Goal: Task Accomplishment & Management: Understand process/instructions

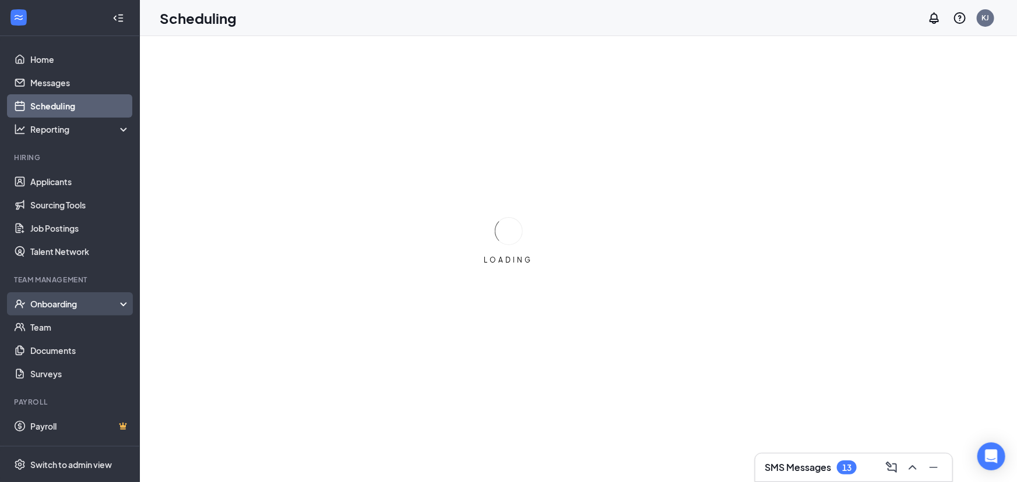
click at [77, 301] on div "Onboarding" at bounding box center [75, 304] width 90 height 12
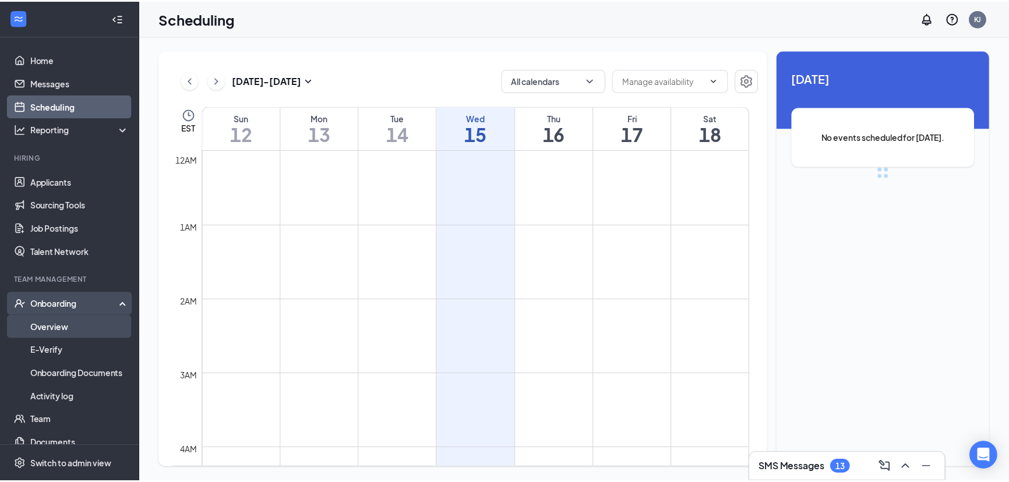
scroll to position [571, 0]
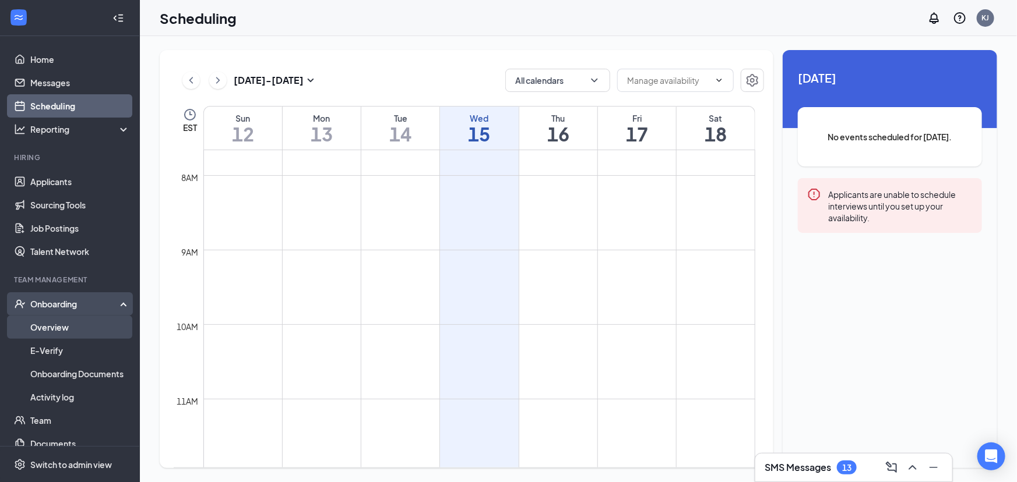
click at [68, 323] on link "Overview" at bounding box center [80, 327] width 100 height 23
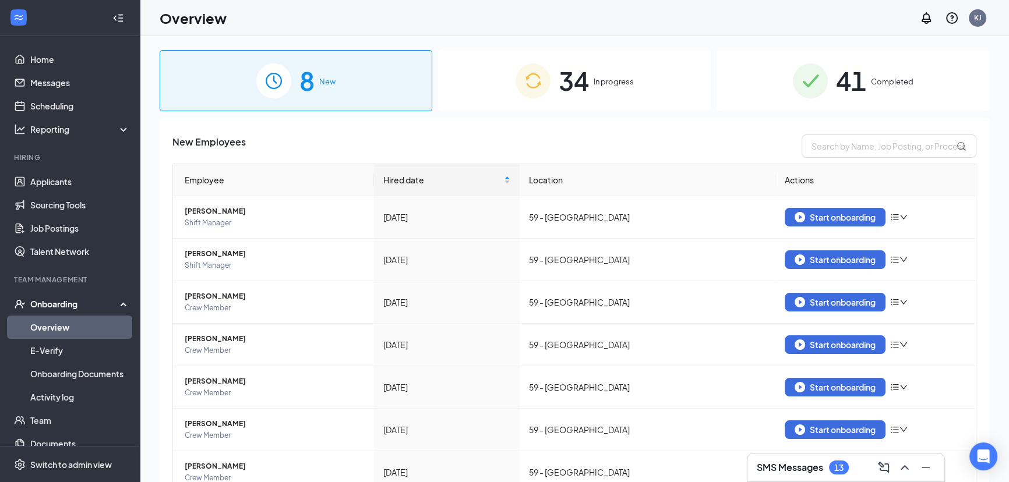
click at [530, 80] on img at bounding box center [533, 80] width 35 height 35
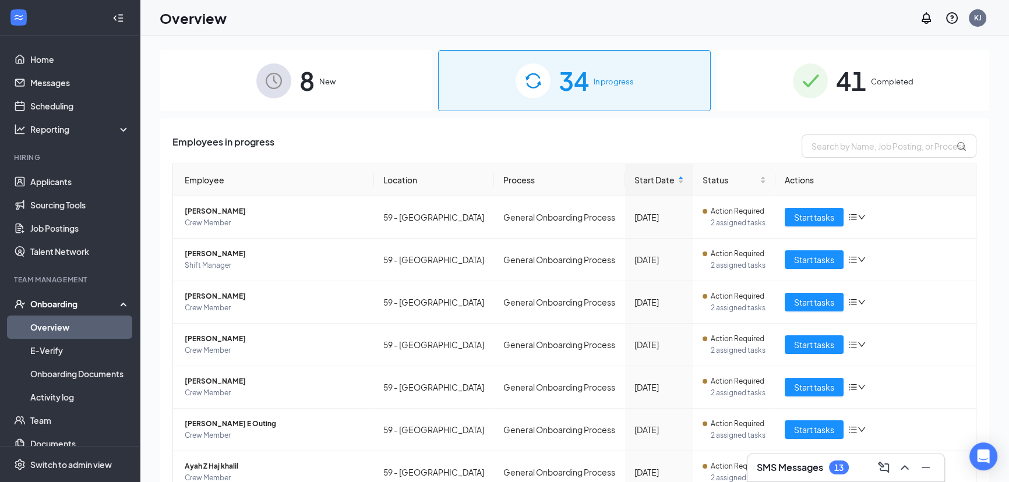
click at [279, 76] on img at bounding box center [273, 80] width 35 height 35
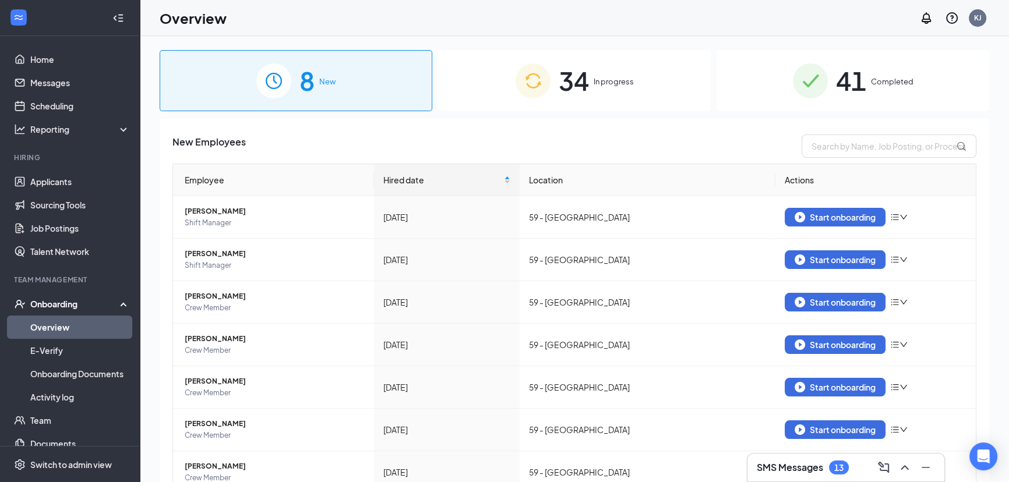
click at [801, 73] on img at bounding box center [810, 80] width 35 height 35
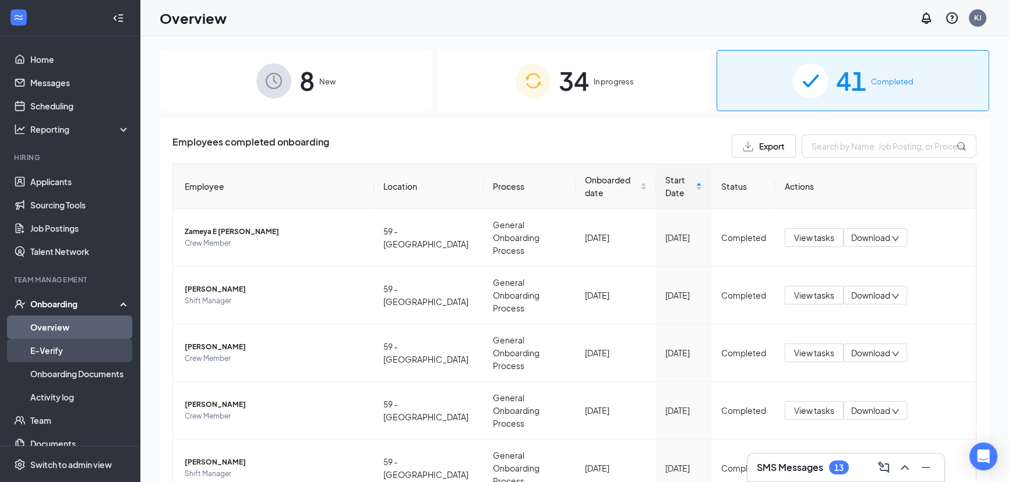
click at [52, 350] on link "E-Verify" at bounding box center [80, 350] width 100 height 23
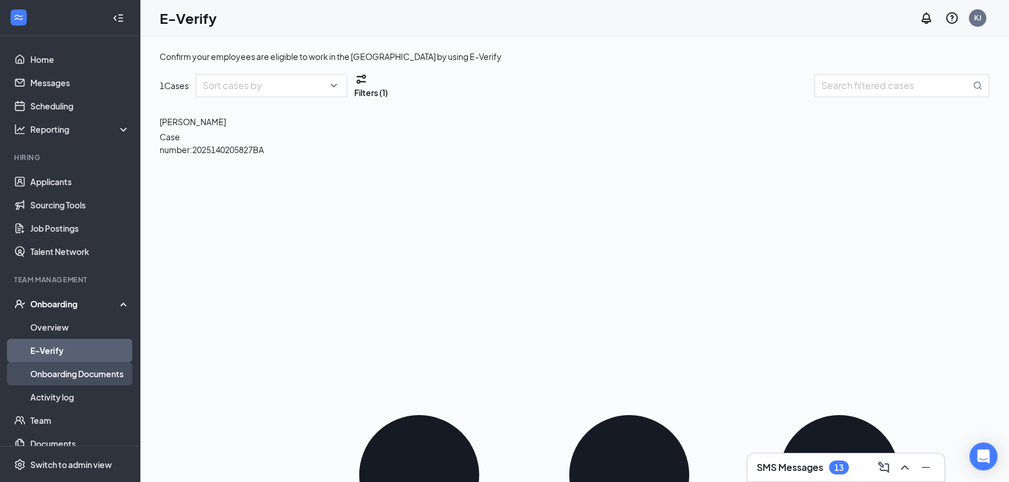
click at [62, 373] on link "Onboarding Documents" at bounding box center [80, 373] width 100 height 23
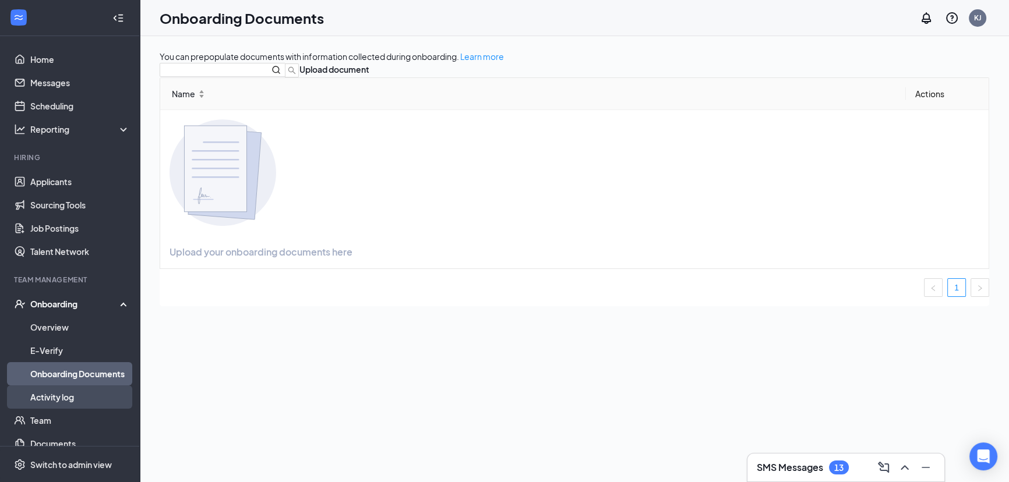
click at [66, 399] on link "Activity log" at bounding box center [80, 397] width 100 height 23
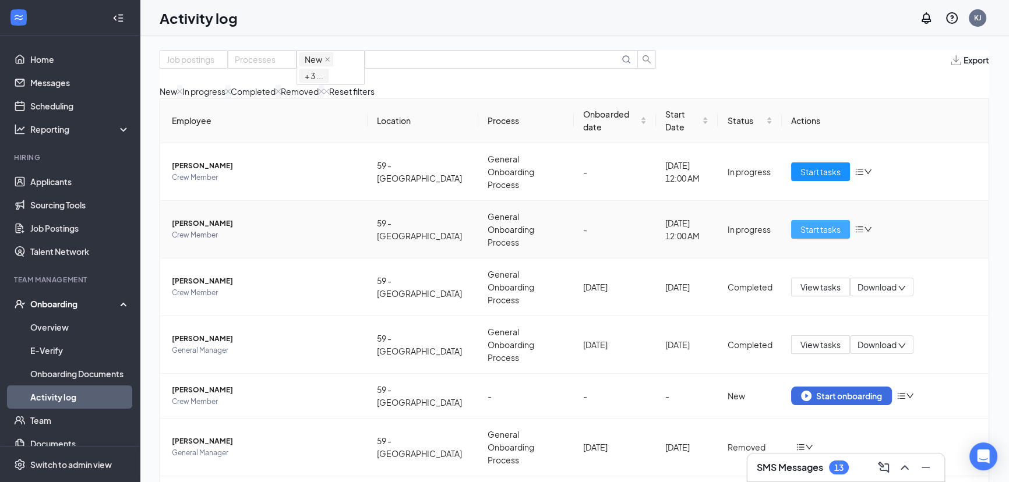
click at [811, 225] on span "Start tasks" at bounding box center [820, 229] width 40 height 13
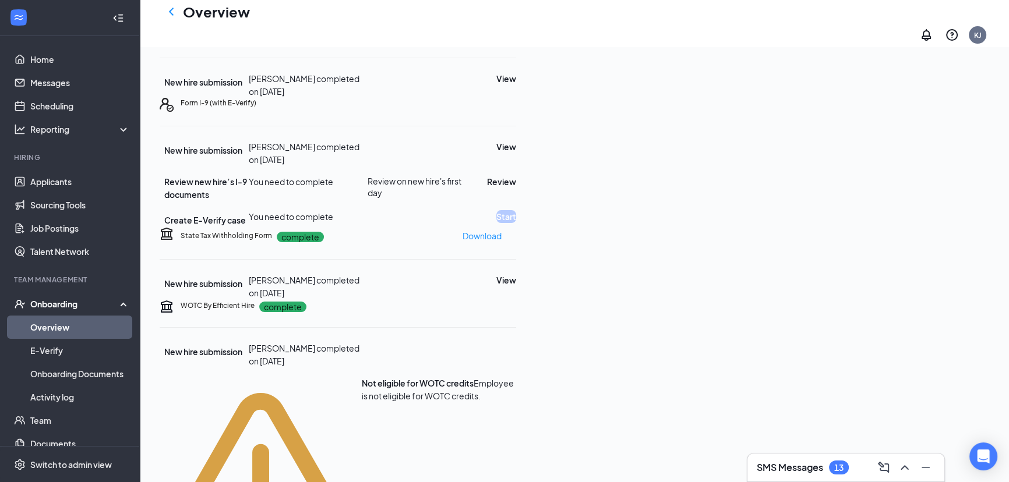
scroll to position [211, 0]
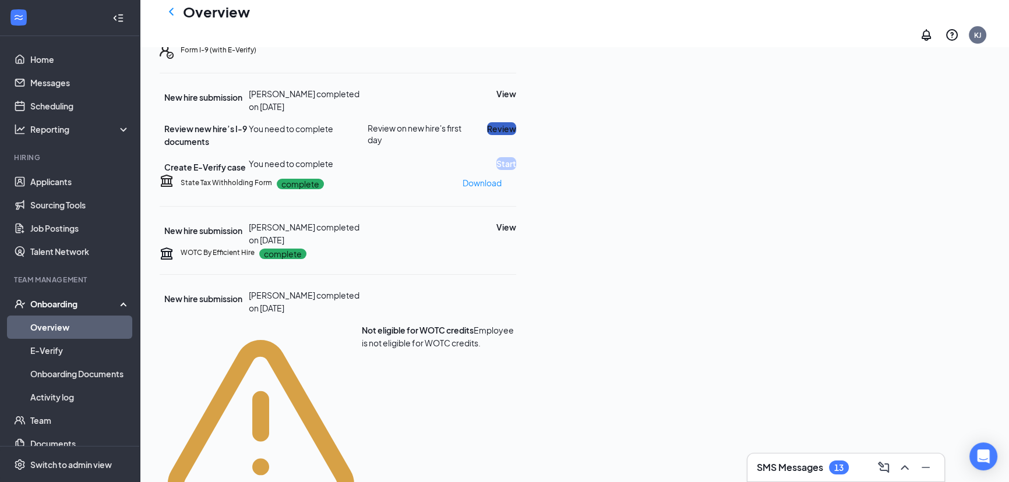
click at [516, 135] on button "Review" at bounding box center [501, 128] width 29 height 13
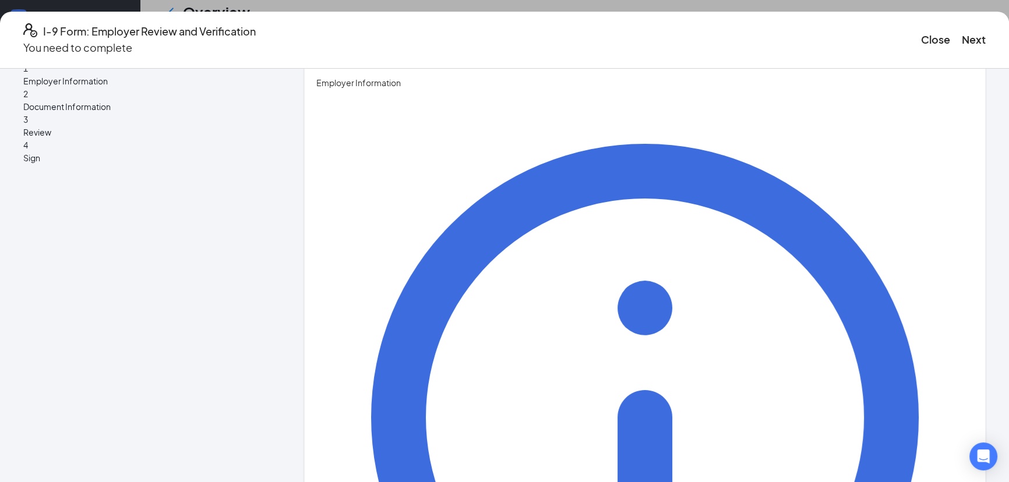
scroll to position [0, 0]
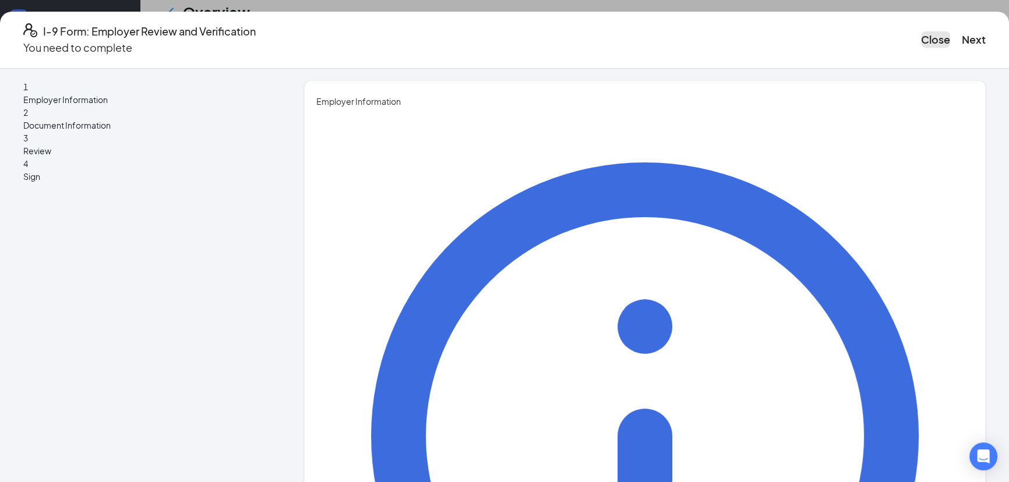
click at [921, 35] on button "Close" at bounding box center [935, 39] width 29 height 16
